Goal: Task Accomplishment & Management: Manage account settings

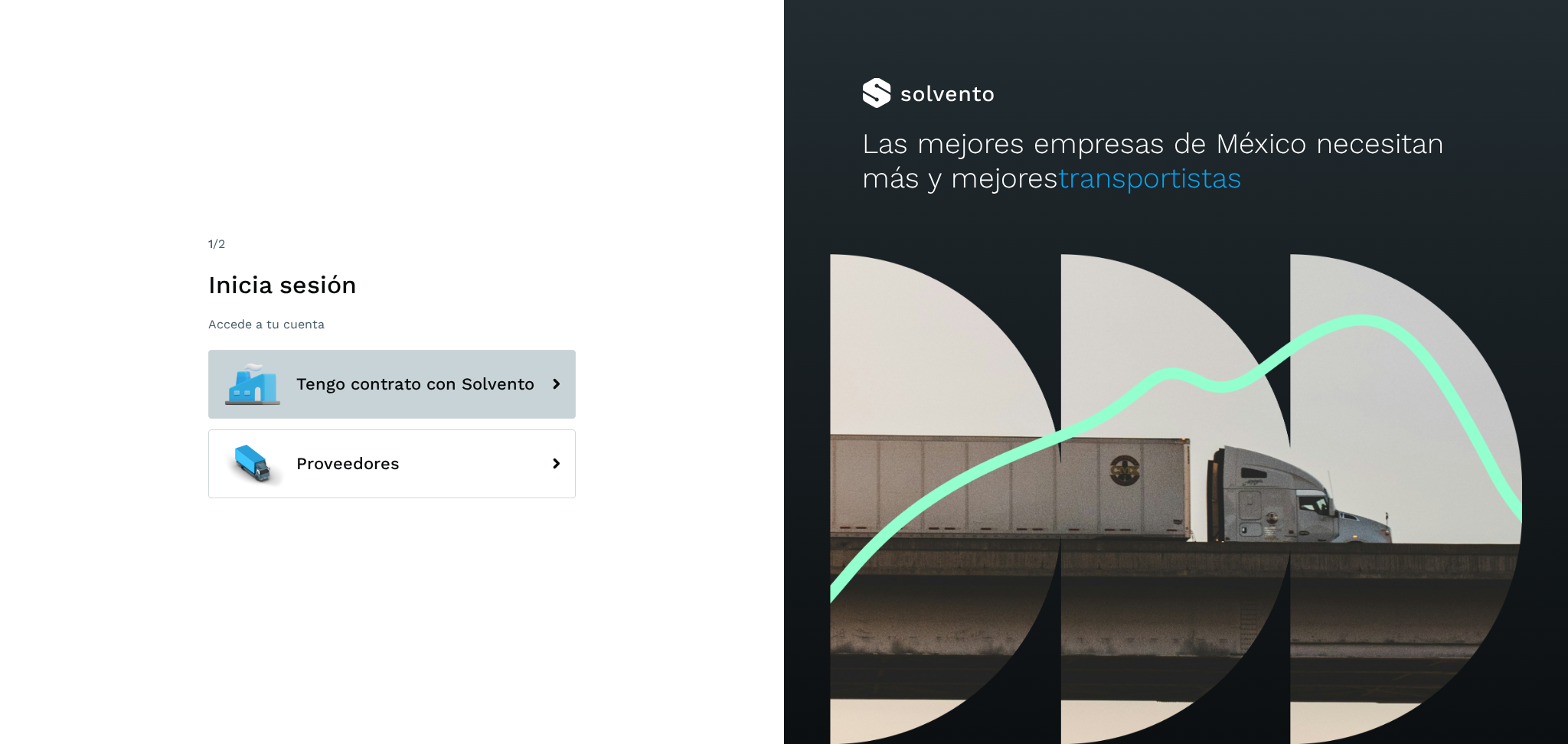
click at [525, 383] on span "Tengo contrato con Solvento" at bounding box center [415, 383] width 238 height 18
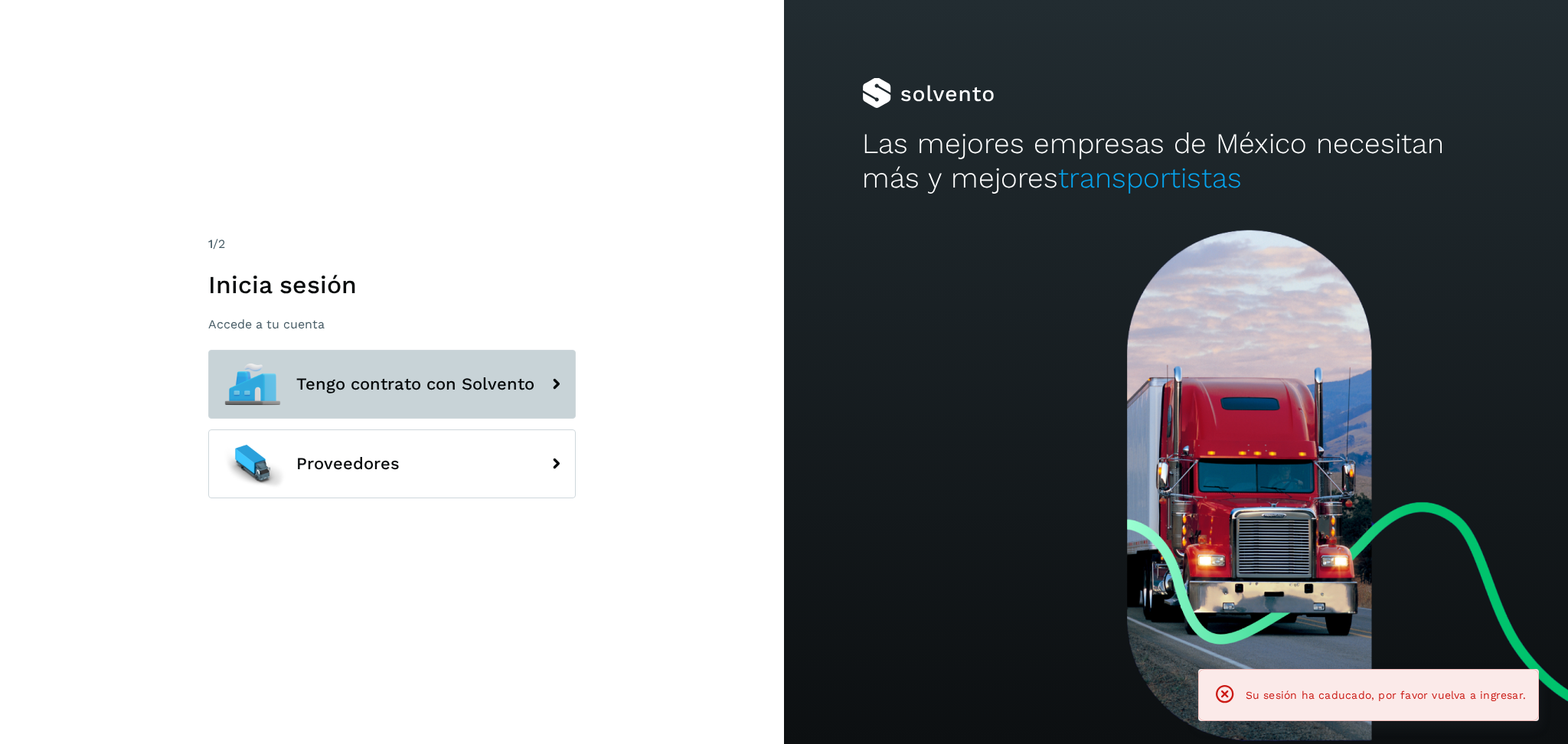
click at [408, 383] on span "Tengo contrato con Solvento" at bounding box center [415, 383] width 238 height 18
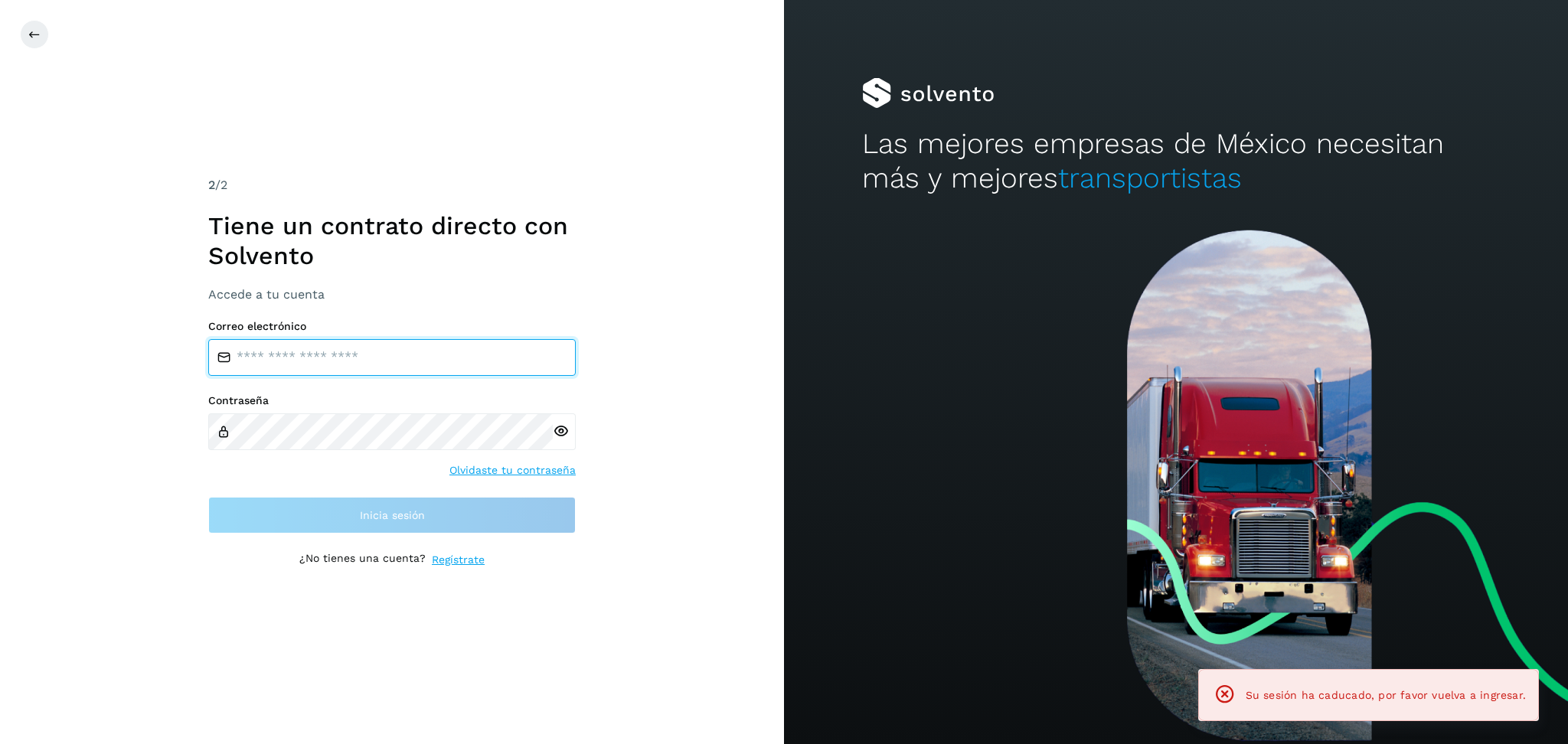
type input "**********"
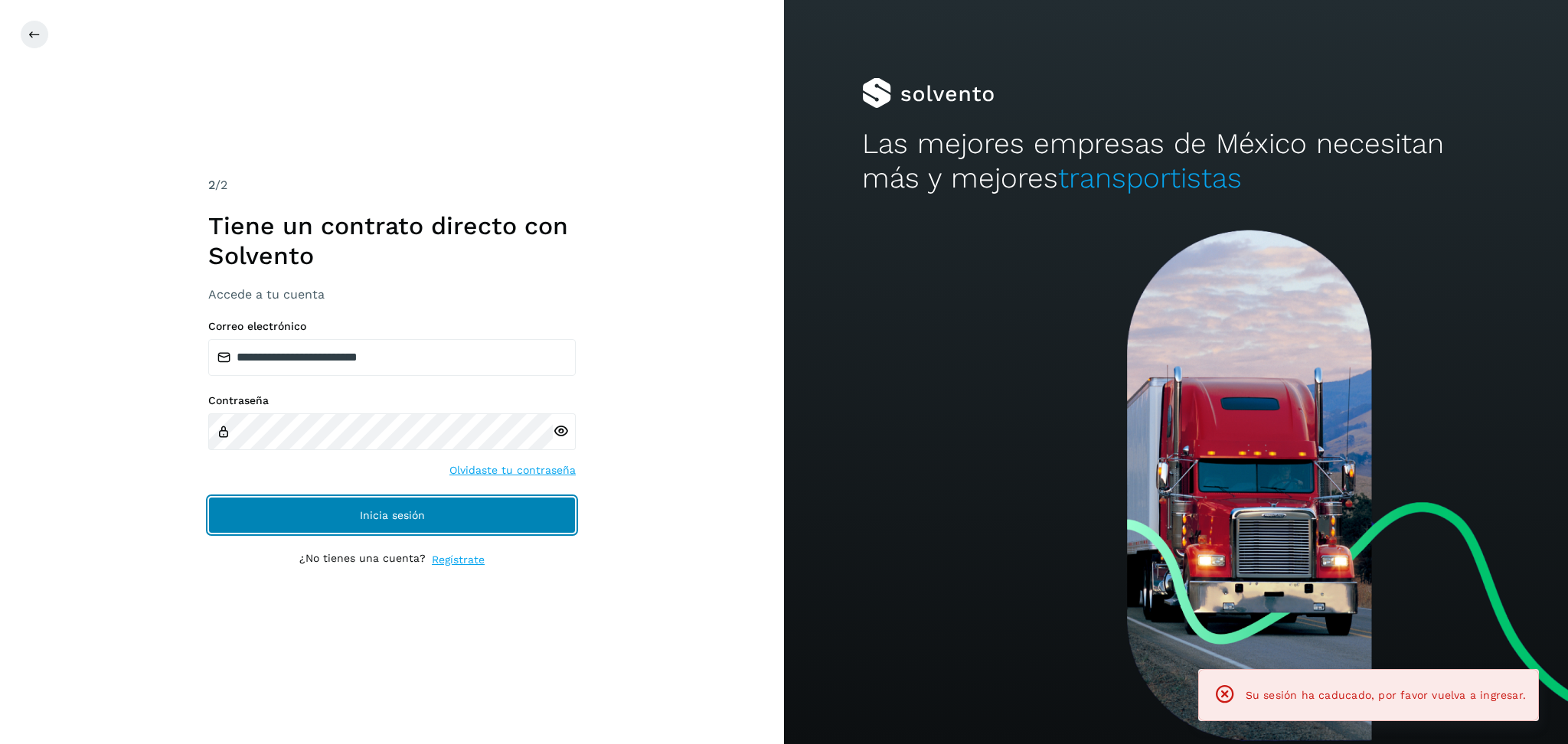
click at [505, 526] on button "Inicia sesión" at bounding box center [392, 515] width 368 height 36
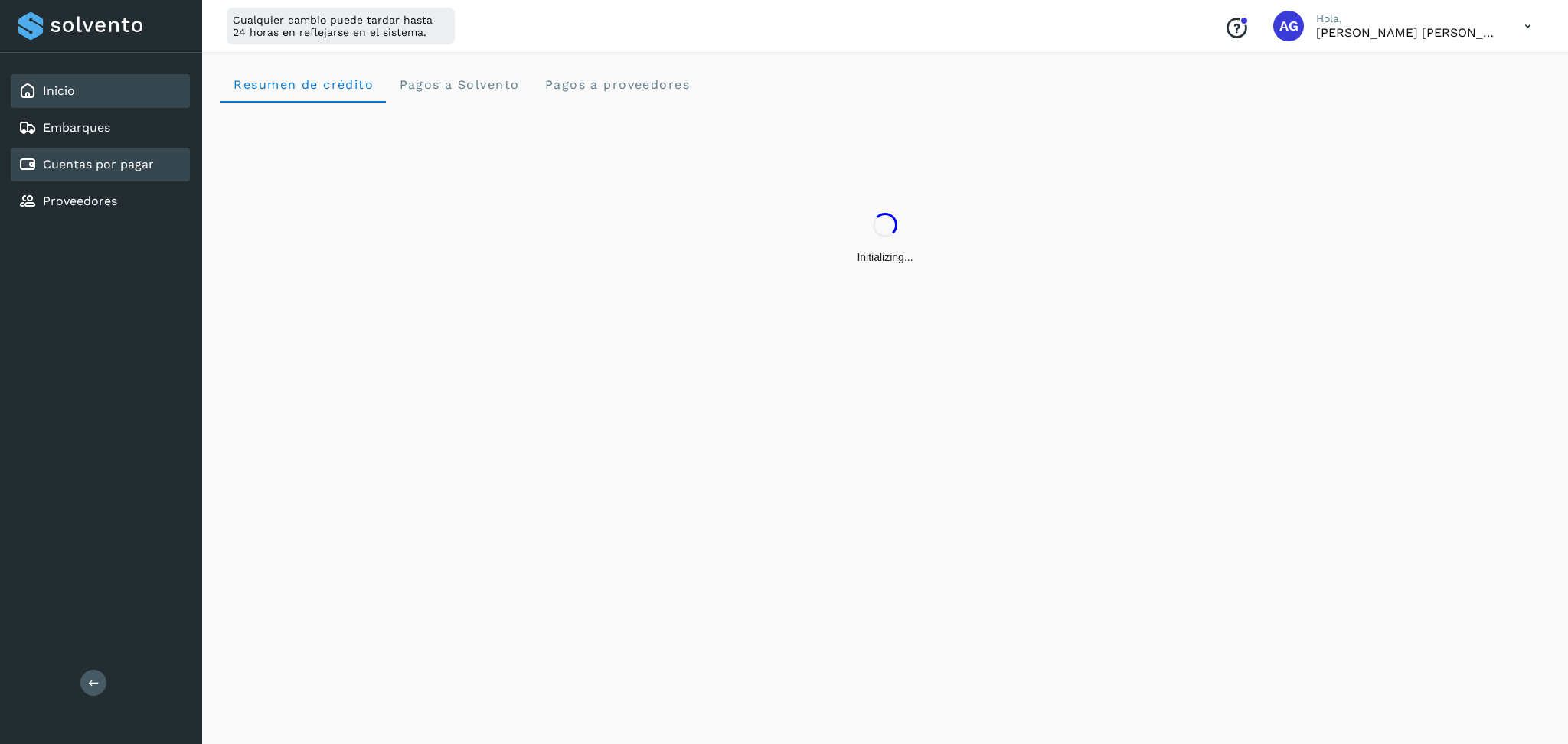
click at [100, 174] on div "Cuentas por pagar" at bounding box center [101, 164] width 179 height 33
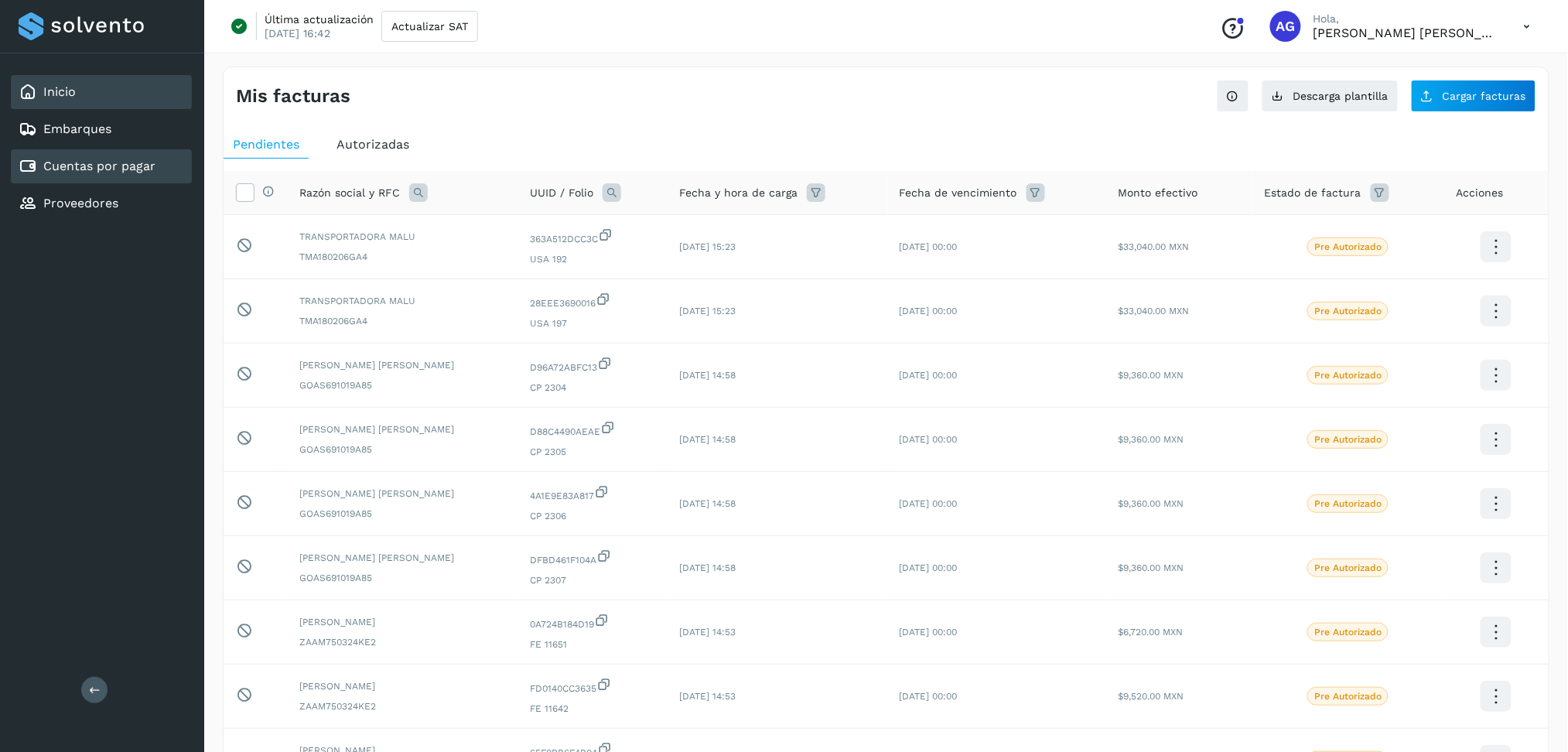
click at [67, 84] on link "Inicio" at bounding box center [59, 91] width 33 height 14
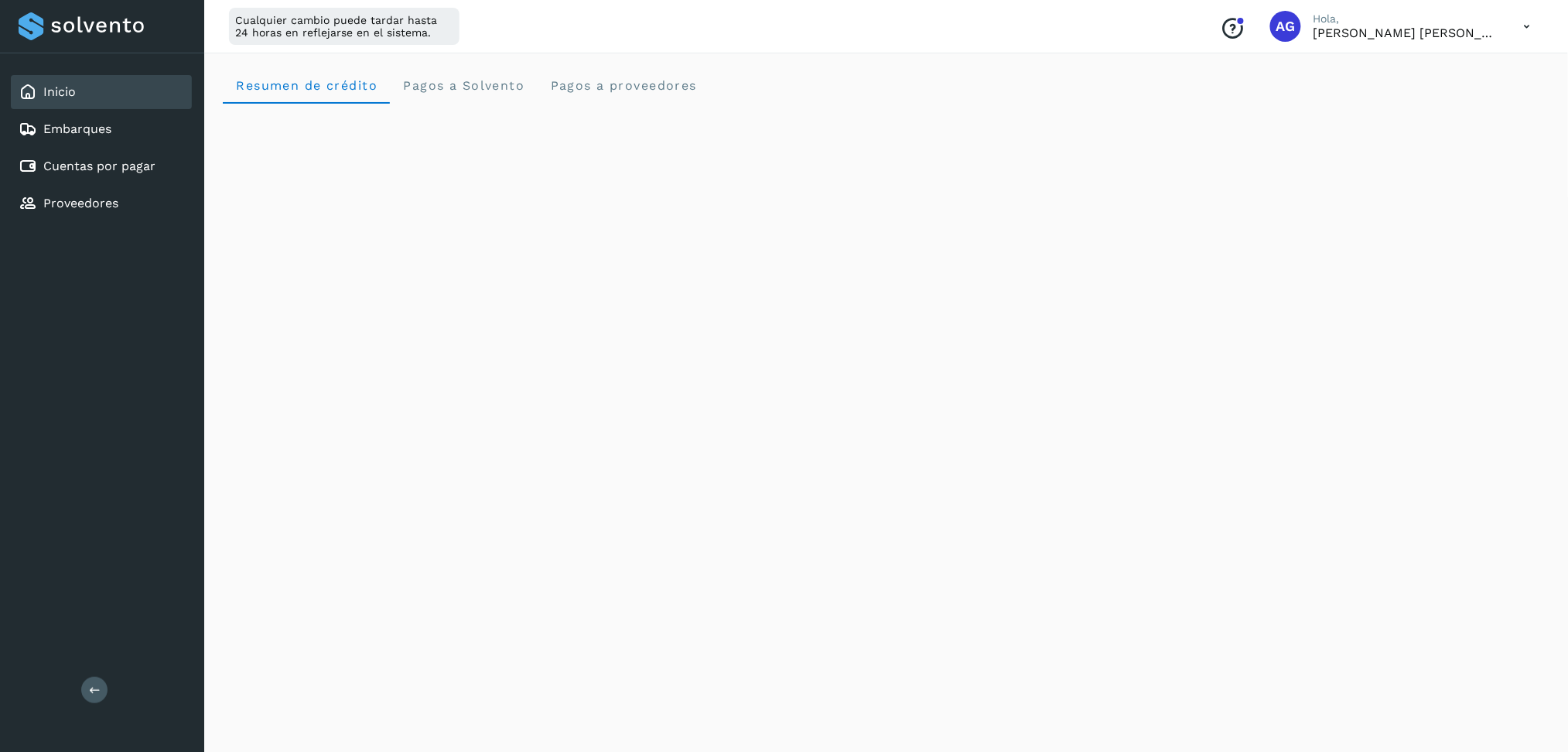
scroll to position [103, 0]
click at [92, 160] on link "Cuentas por pagar" at bounding box center [99, 166] width 112 height 14
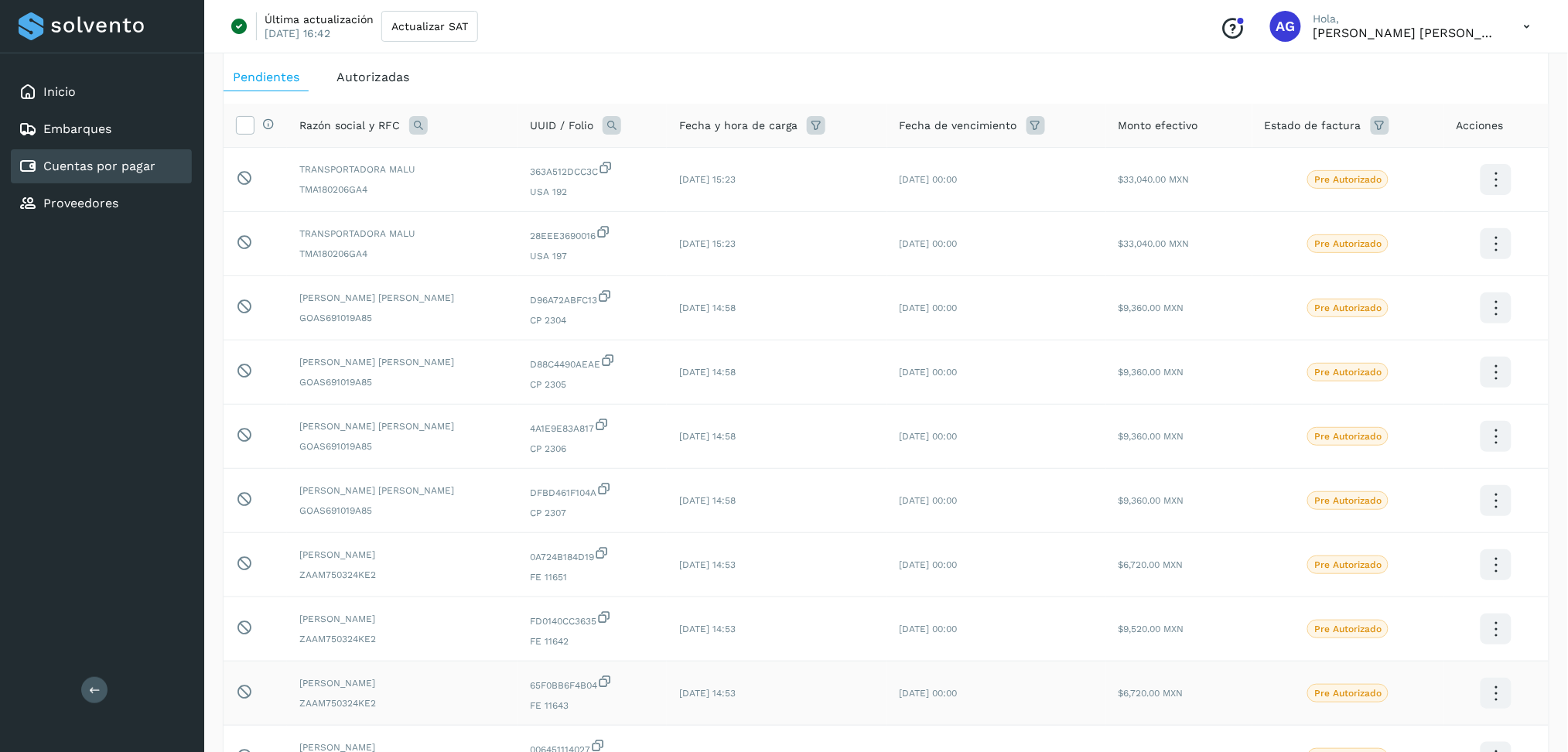
scroll to position [103, 0]
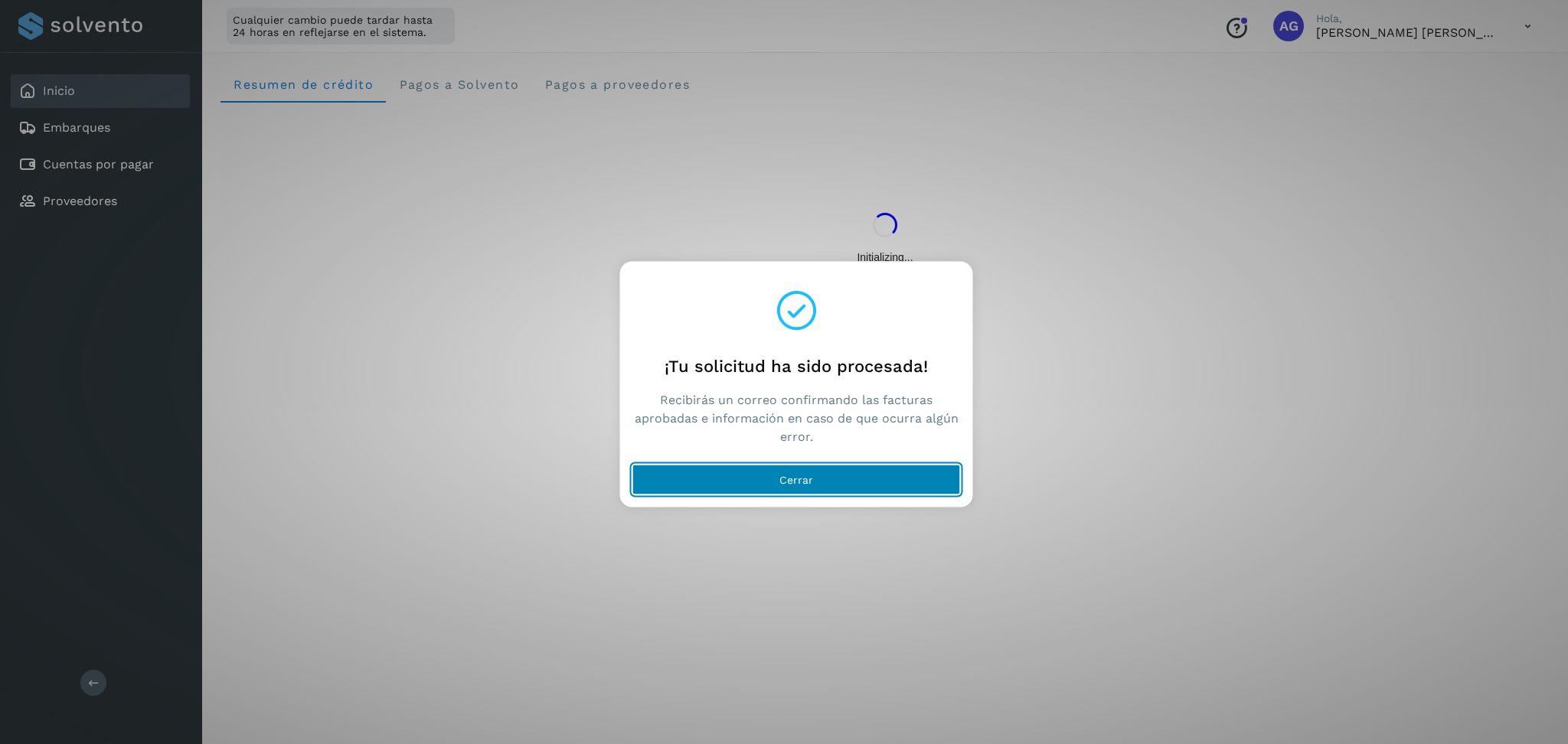
click at [828, 469] on button "Cerrar" at bounding box center [797, 479] width 328 height 31
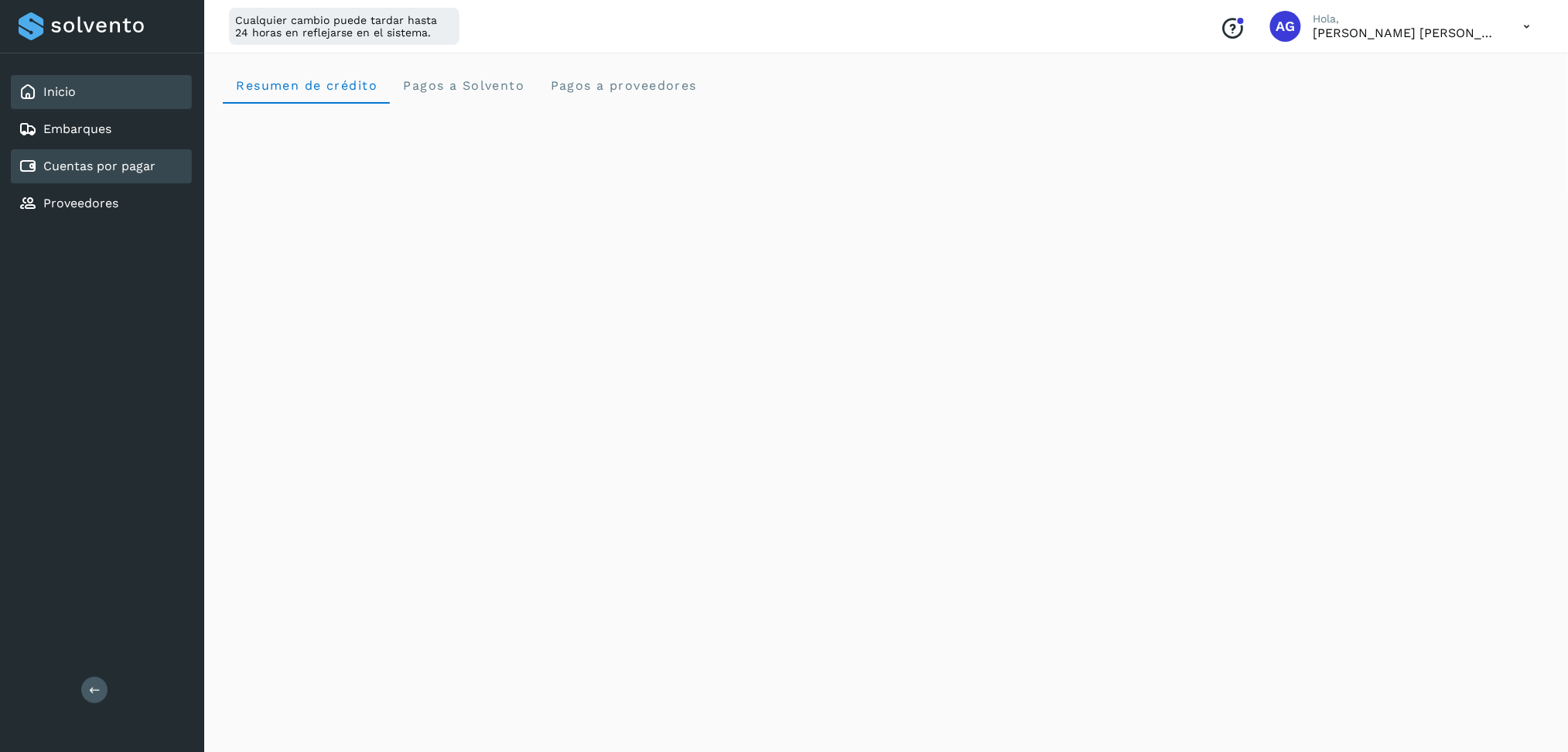
click at [161, 171] on div "Cuentas por pagar" at bounding box center [102, 166] width 181 height 34
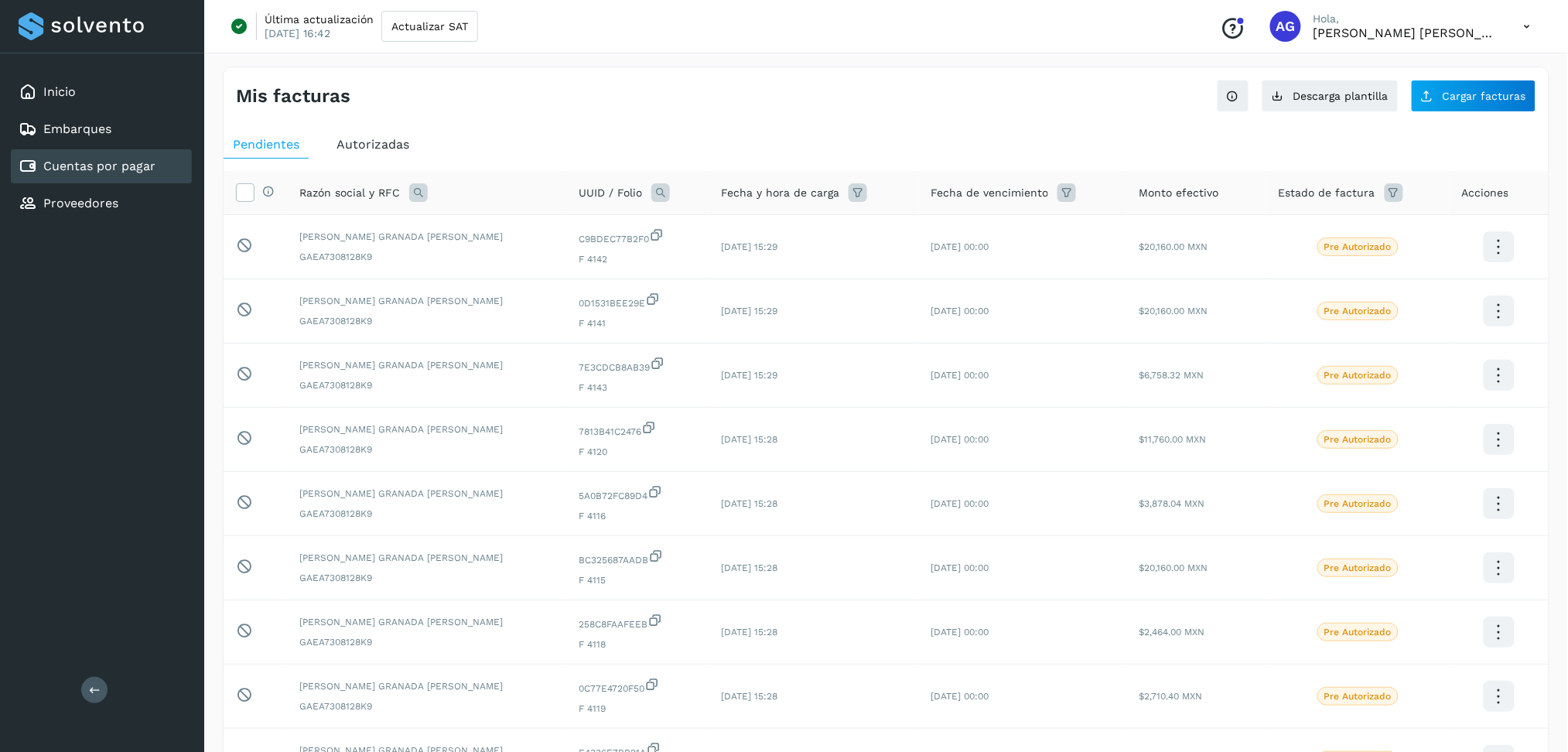
click at [1385, 199] on icon at bounding box center [1394, 192] width 18 height 18
click at [1331, 236] on input "text" at bounding box center [1264, 231] width 167 height 25
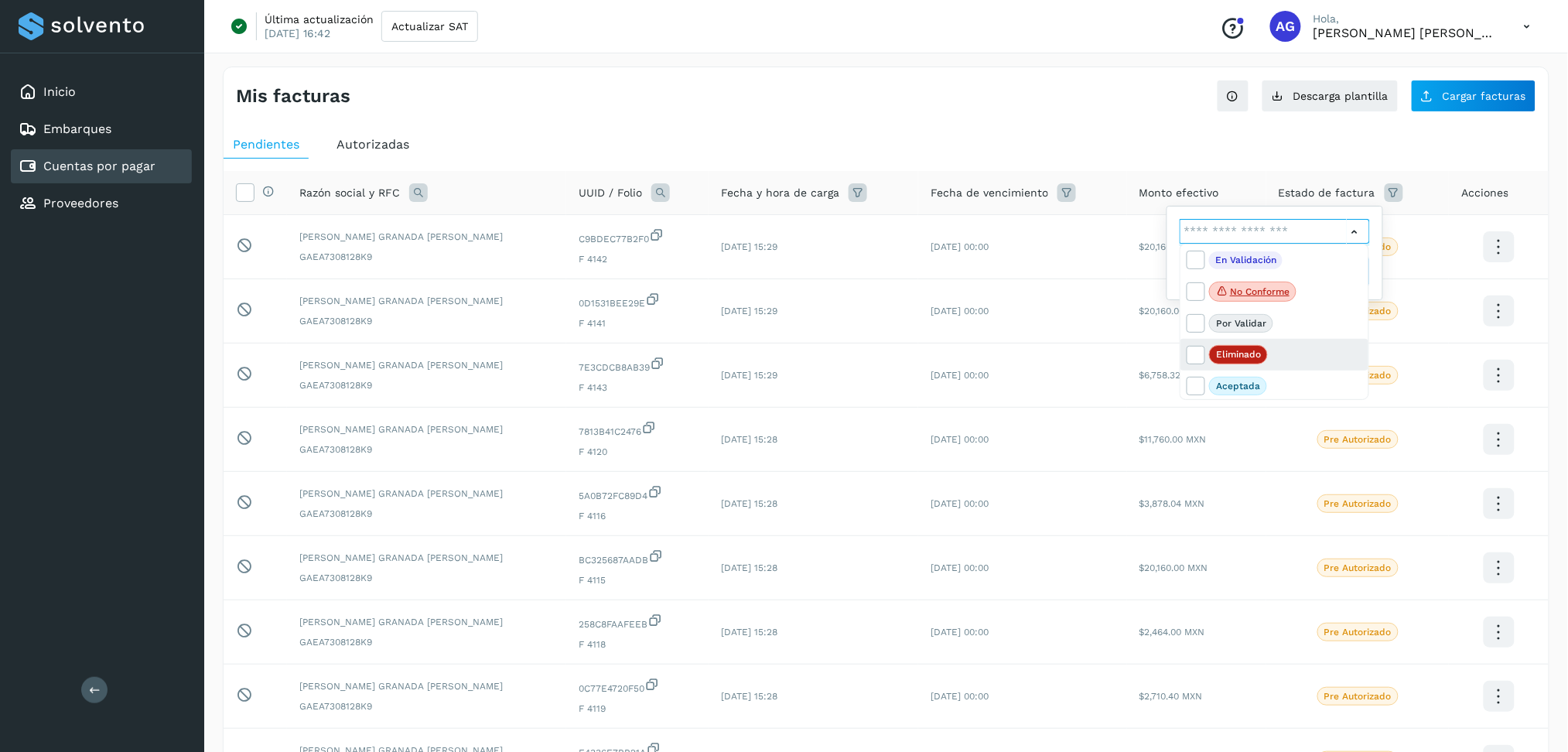
scroll to position [34, 0]
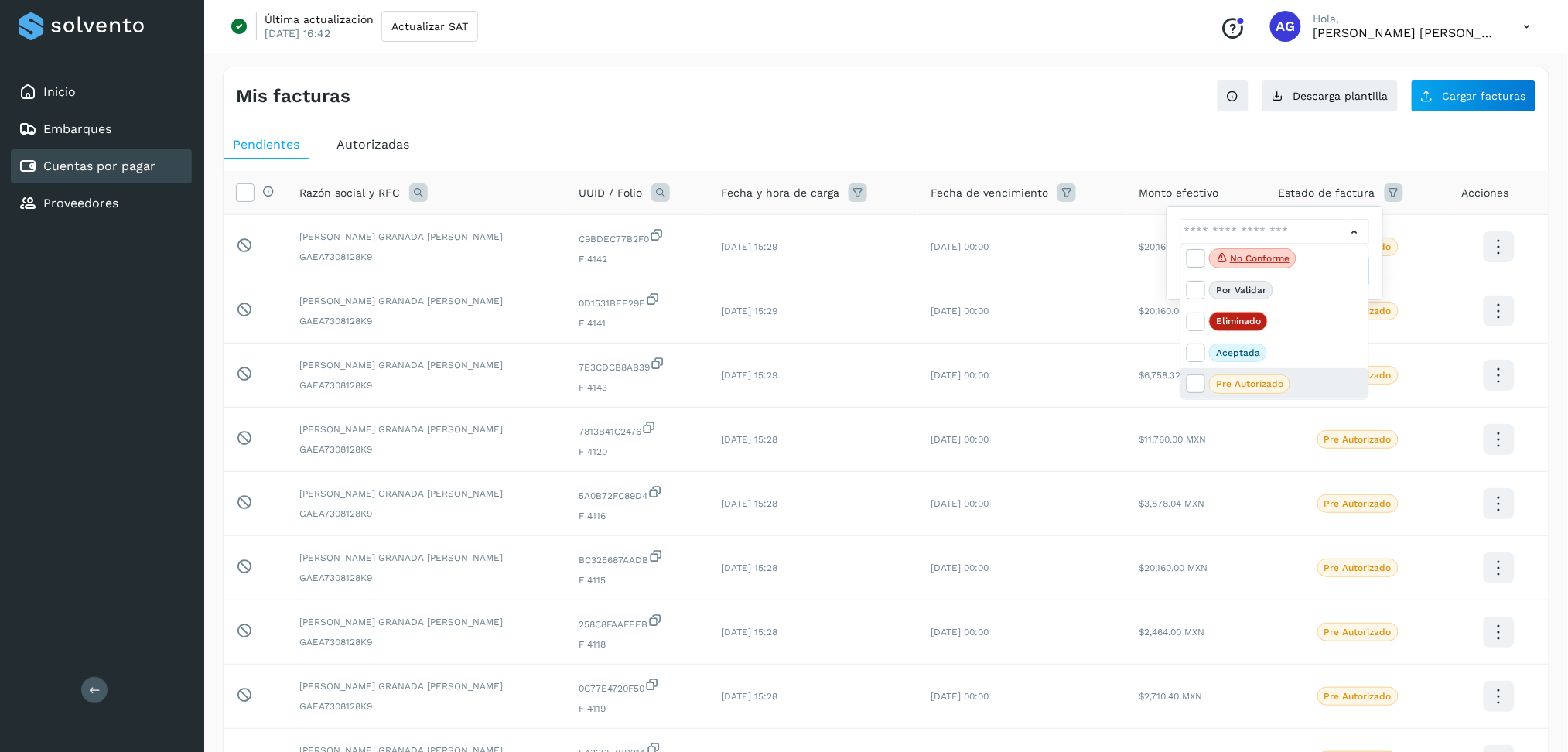
click at [1265, 391] on span "Pre Autorizado" at bounding box center [1249, 383] width 81 height 18
click at [1204, 386] on div "Pre Autorizado" at bounding box center [1275, 384] width 188 height 31
type input "**********"
click at [1356, 231] on div at bounding box center [784, 376] width 1568 height 752
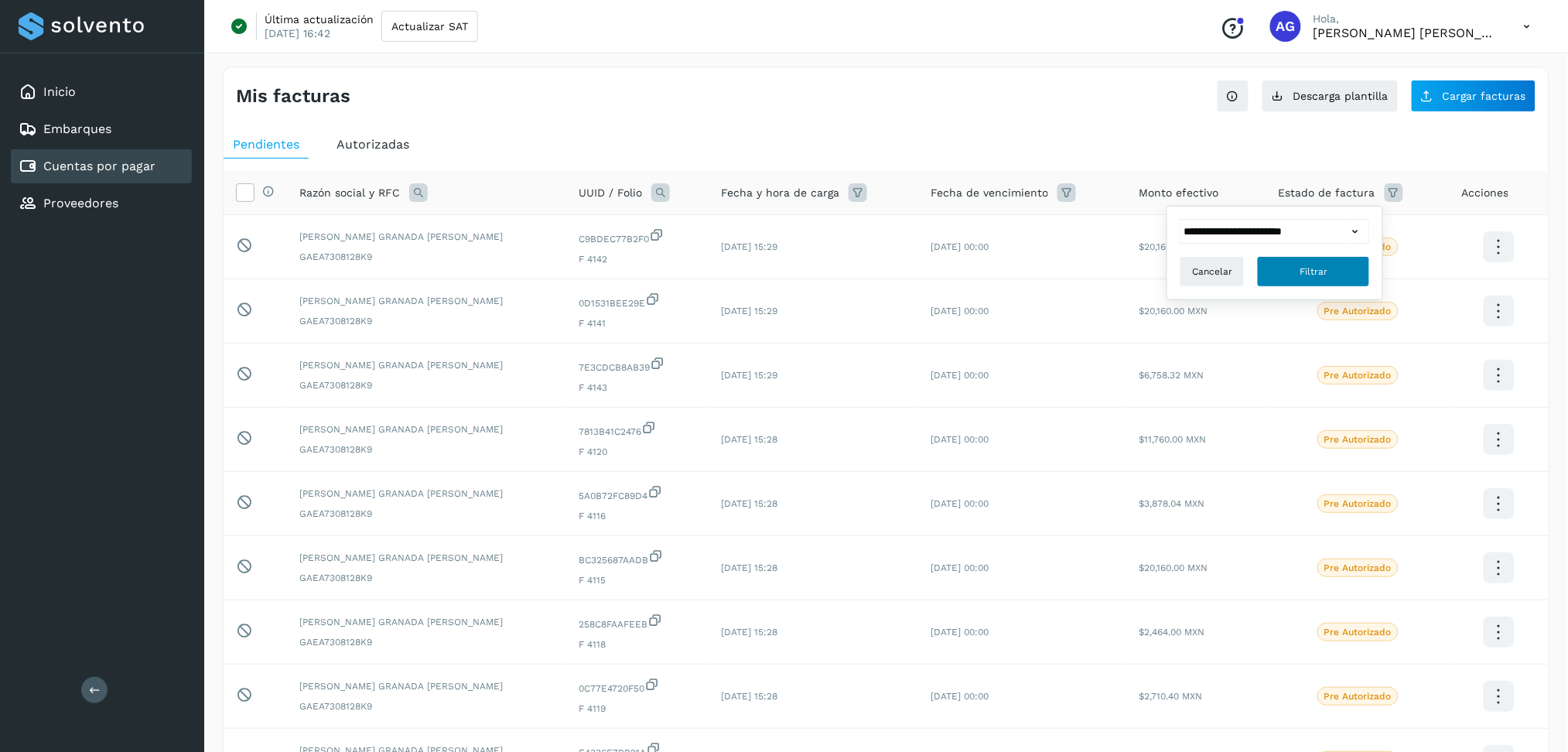
click at [1311, 278] on button "Filtrar" at bounding box center [1313, 271] width 113 height 31
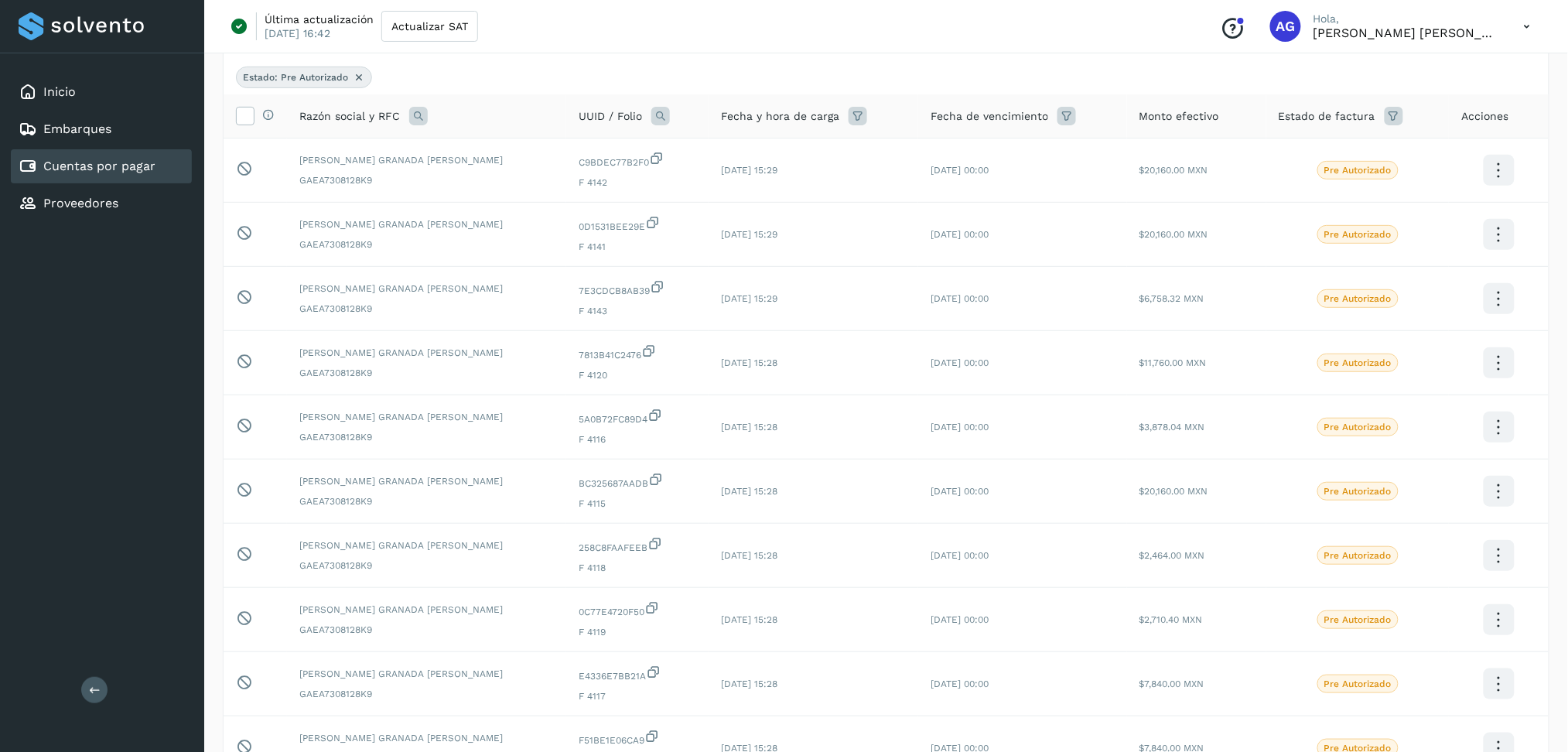
scroll to position [307, 0]
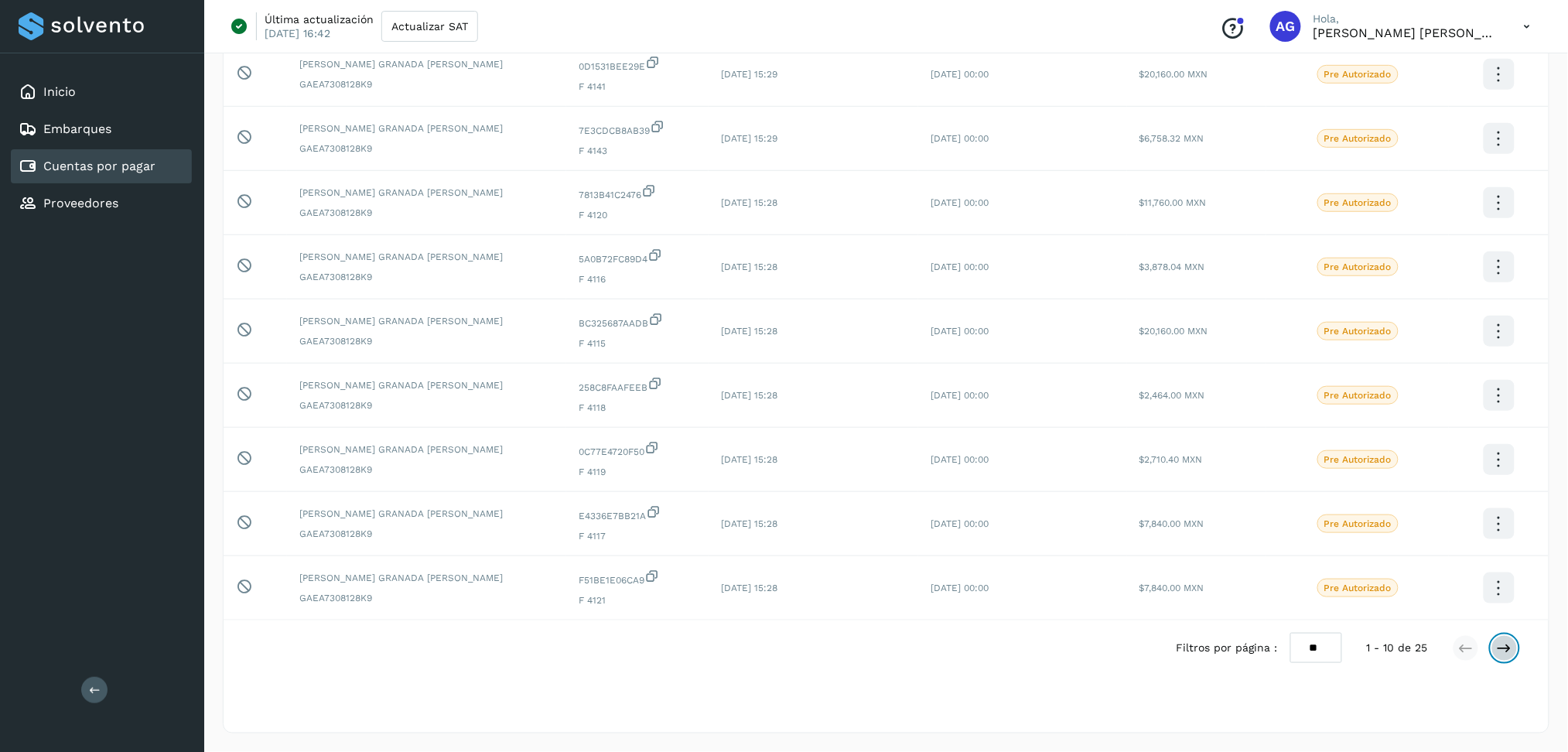
click at [1512, 650] on icon at bounding box center [1505, 648] width 15 height 15
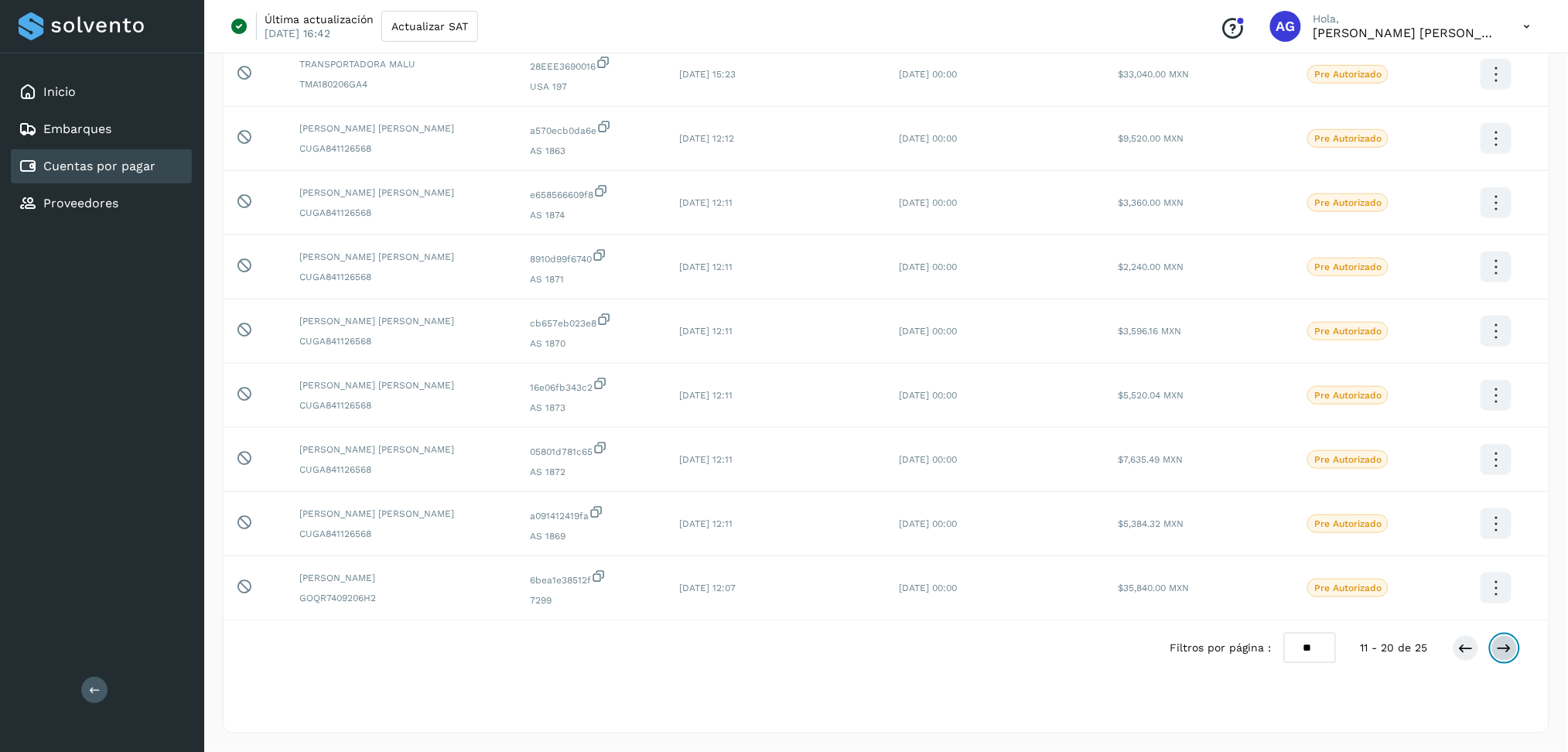
click at [1508, 647] on icon at bounding box center [1505, 648] width 15 height 15
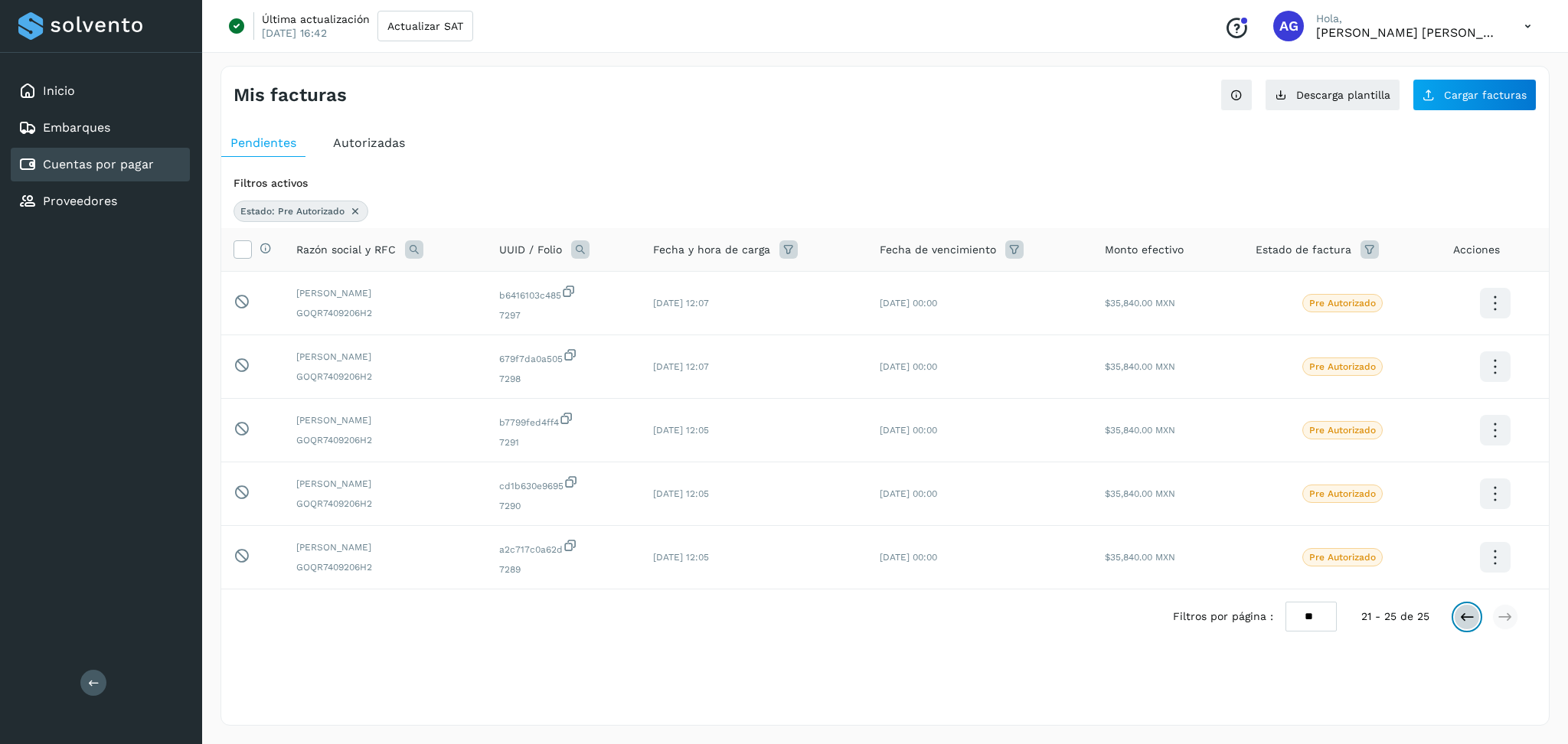
click at [1455, 627] on button at bounding box center [1467, 616] width 26 height 26
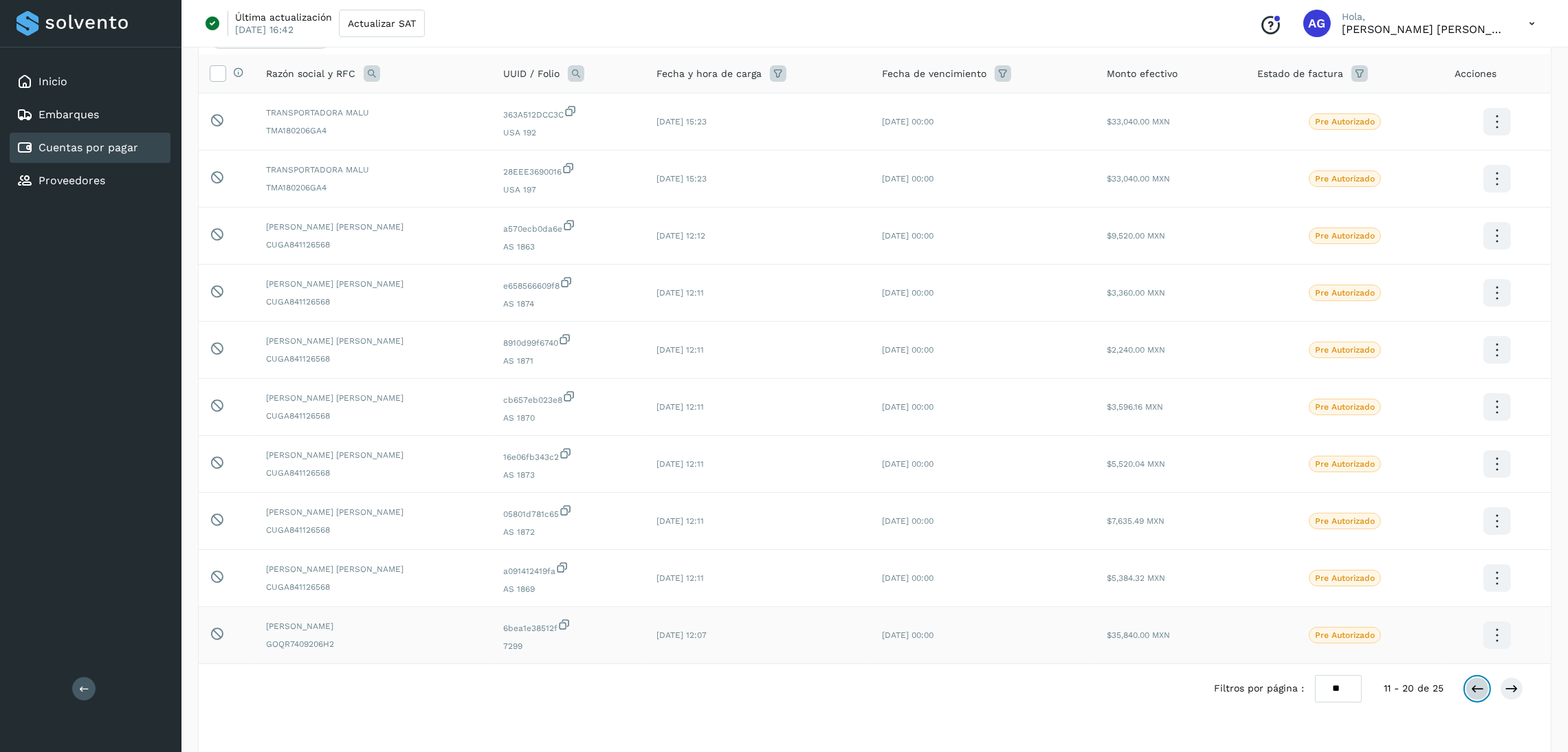
scroll to position [182, 0]
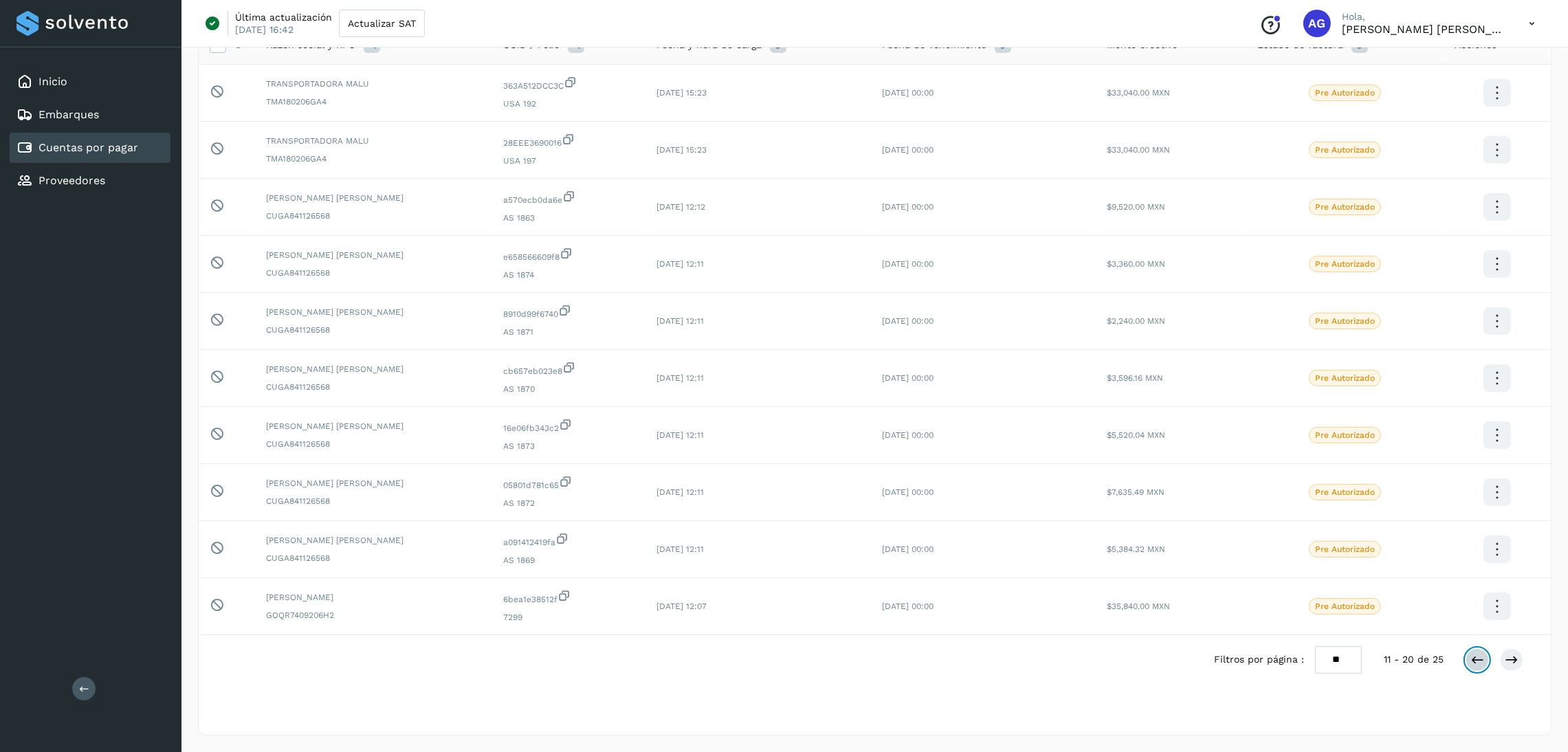
click at [1407, 657] on icon at bounding box center [1477, 659] width 14 height 14
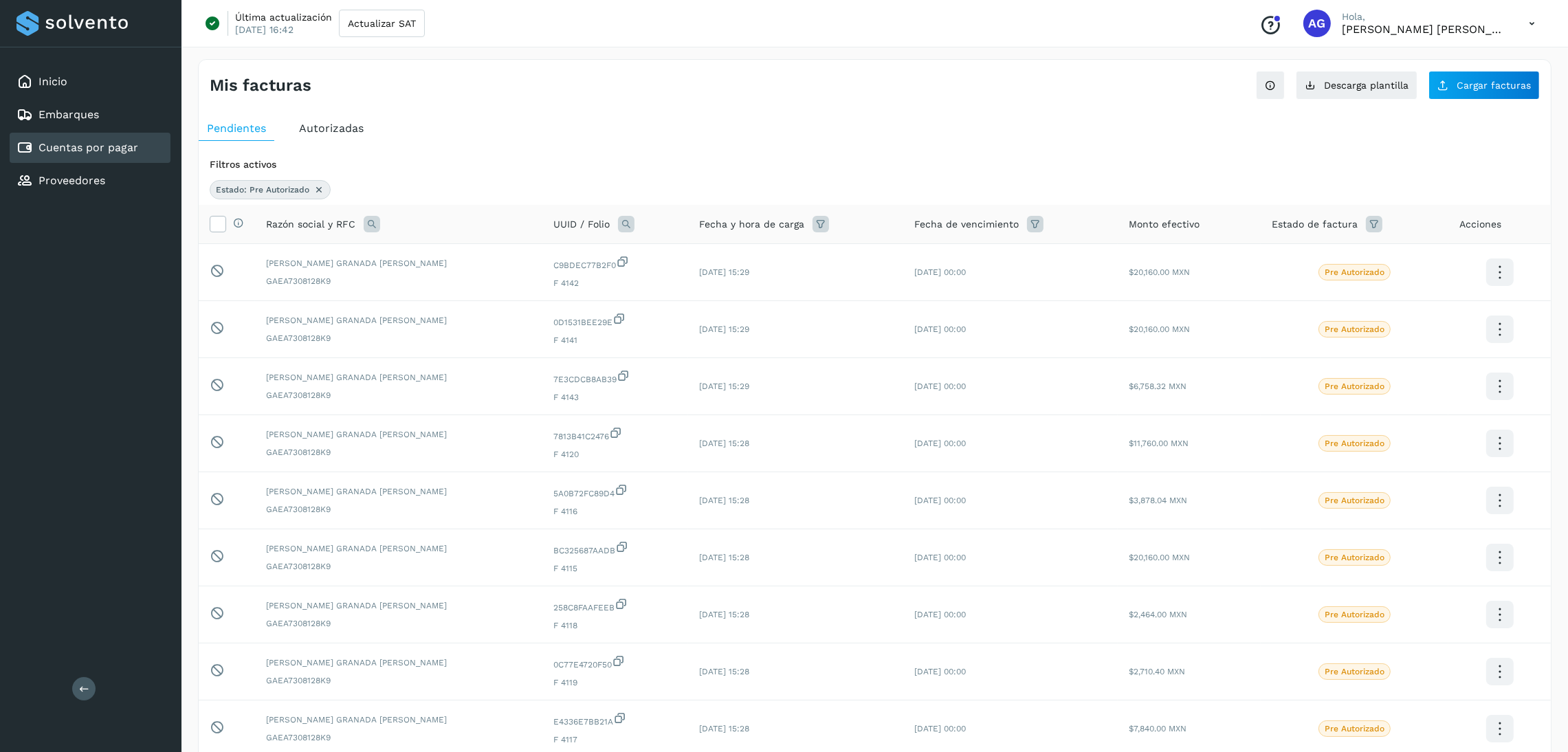
scroll to position [103, 0]
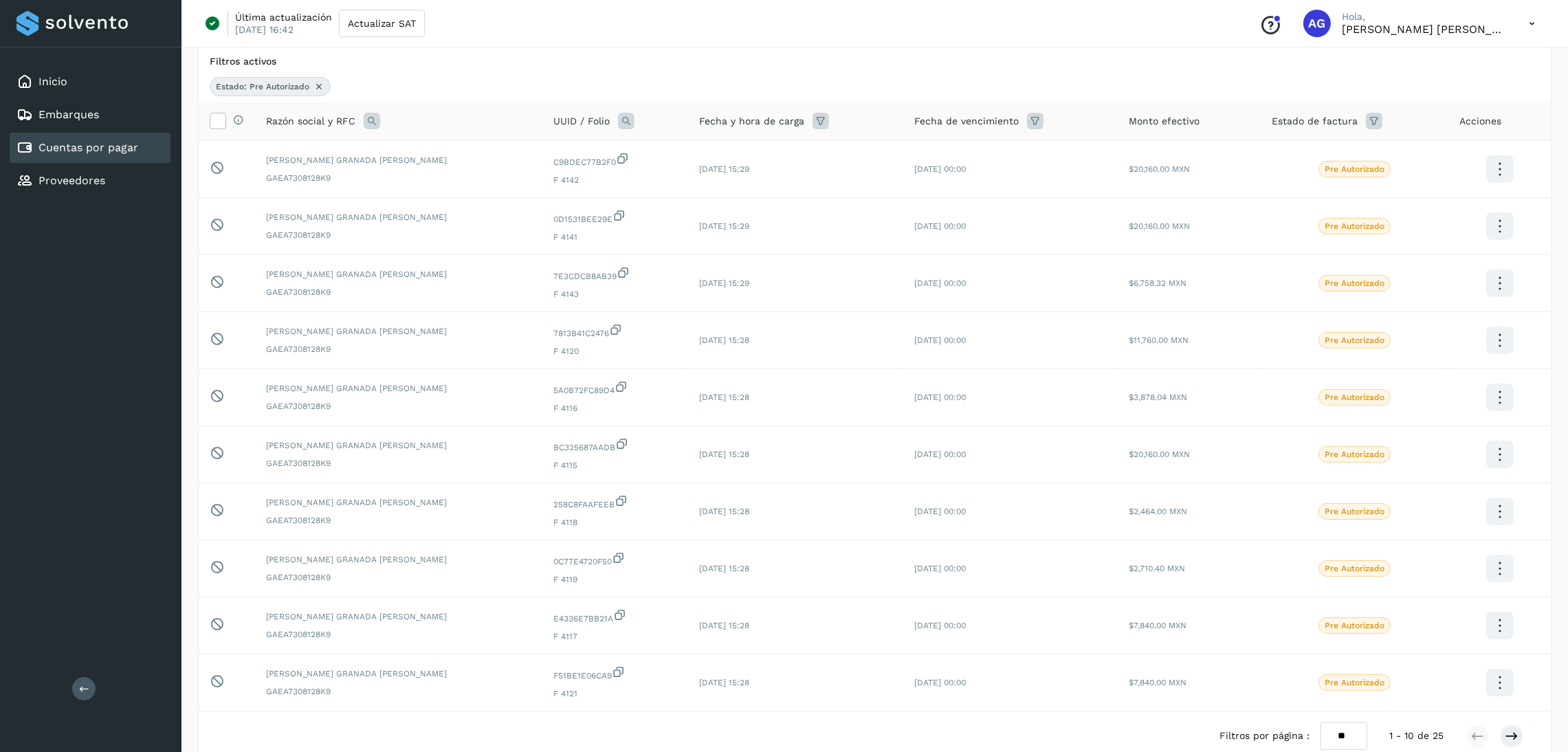
drag, startPoint x: 1522, startPoint y: 70, endPoint x: 1413, endPoint y: 36, distance: 114.2
click at [1407, 70] on div "Filtros activos Estado: Pre Autorizado" at bounding box center [874, 75] width 1352 height 53
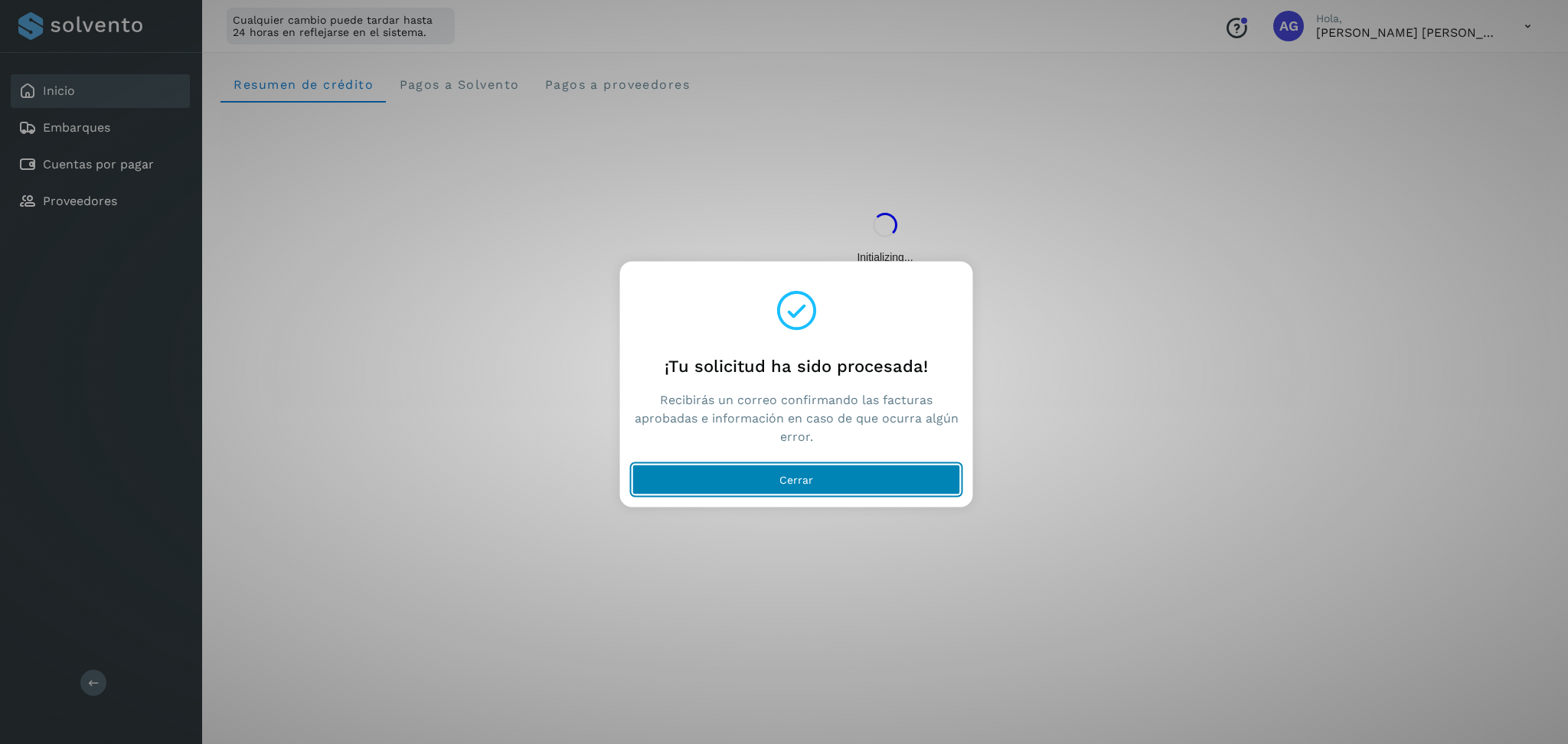
click at [864, 471] on button "Cerrar" at bounding box center [797, 479] width 328 height 31
click at [911, 473] on button "Cerrar" at bounding box center [797, 479] width 328 height 31
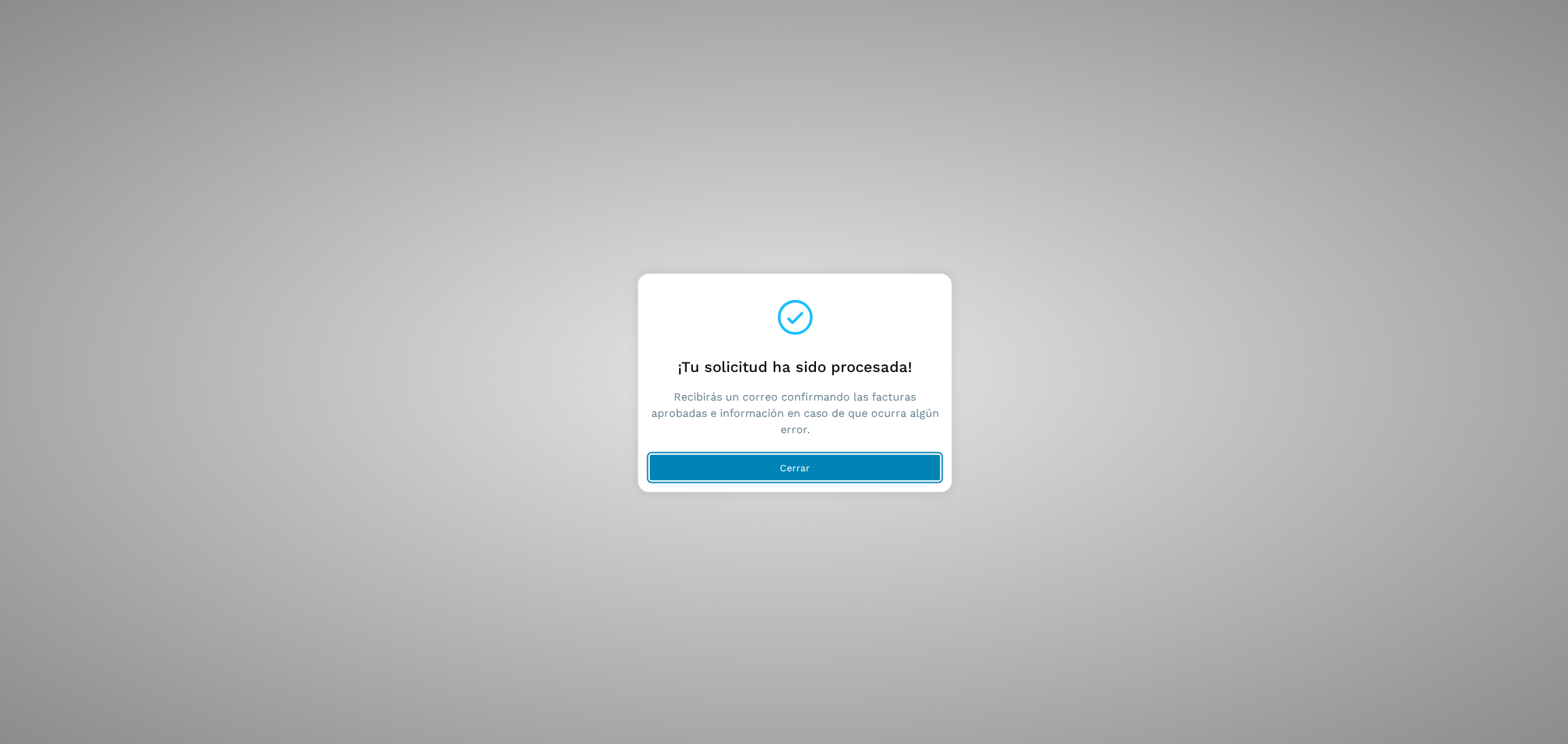
click at [813, 477] on button "Cerrar" at bounding box center [795, 468] width 292 height 27
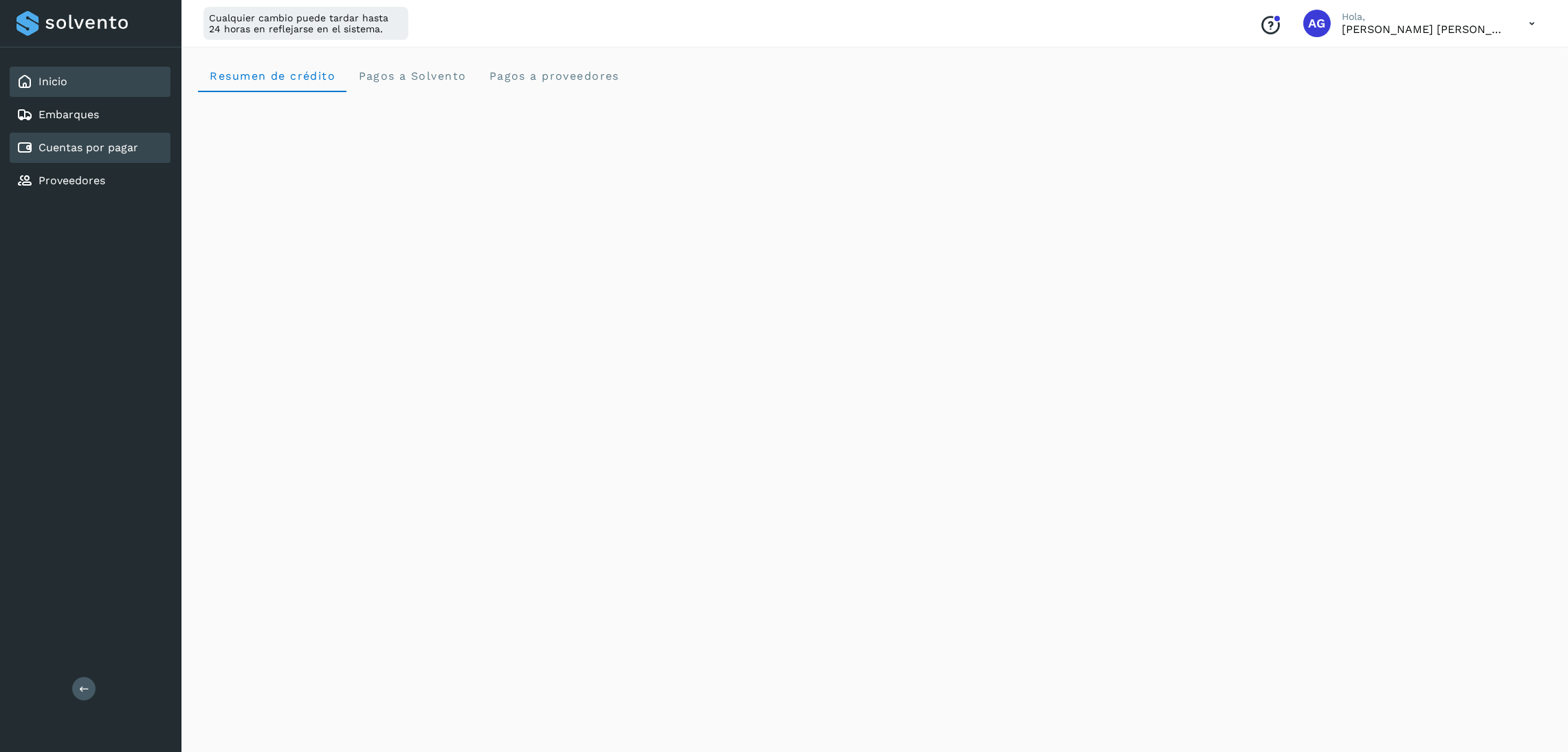
click at [133, 148] on link "Cuentas por pagar" at bounding box center [88, 147] width 100 height 13
